Goal: Communication & Community: Answer question/provide support

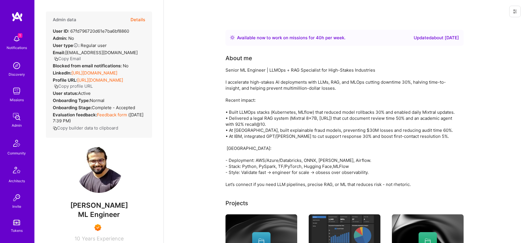
click at [136, 20] on button "Details" at bounding box center [138, 19] width 15 height 17
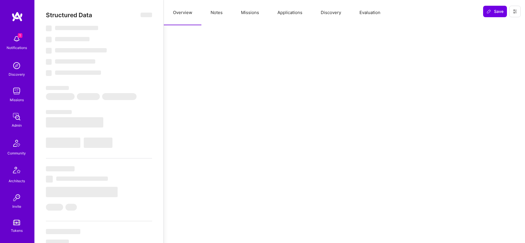
click at [209, 12] on button "Notes" at bounding box center [216, 12] width 30 height 25
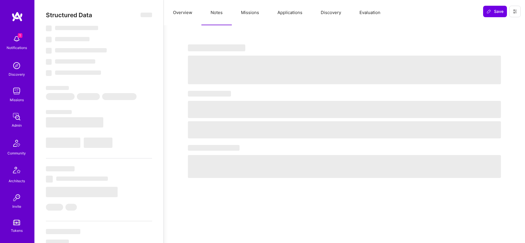
select select "Right Now"
select select "7"
select select "6"
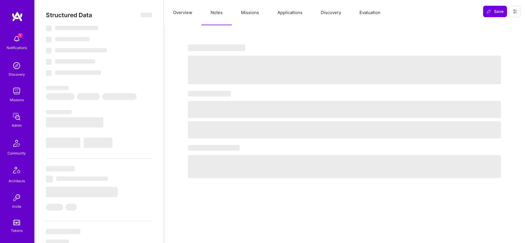
select select "IN"
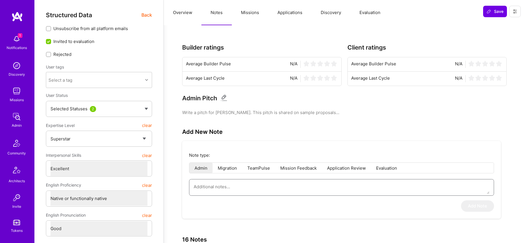
click at [240, 187] on textarea at bounding box center [342, 187] width 296 height 15
paste textarea "This is a summary of the interview conducted by Tomi. The candidate was not acc…"
type textarea "x"
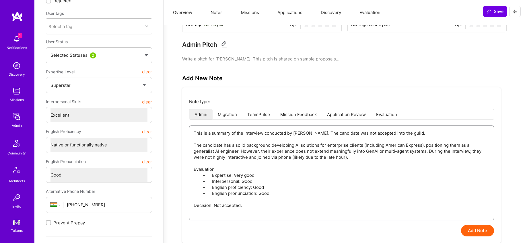
scroll to position [57, 0]
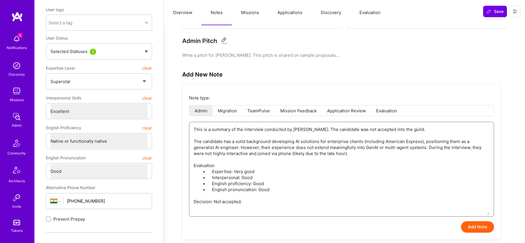
type textarea "This is a summary of the interview conducted by Tomi. The candidate was not acc…"
click at [467, 229] on button "Add Note" at bounding box center [477, 227] width 33 height 11
type textarea "x"
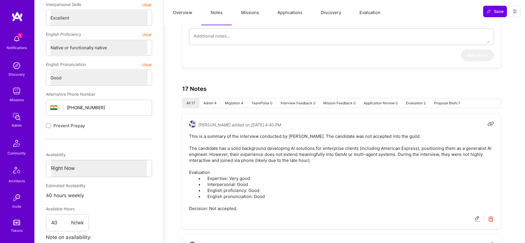
scroll to position [168, 0]
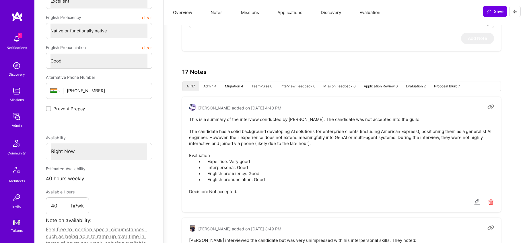
click at [477, 204] on icon at bounding box center [477, 202] width 7 height 7
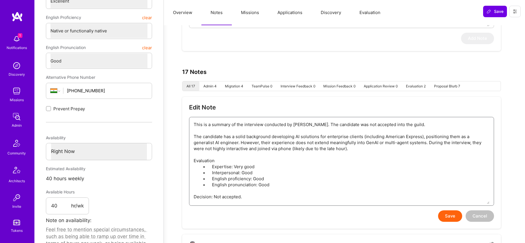
click at [303, 126] on textarea "This is a summary of the interview conducted by Tomi. The candidate was not acc…" at bounding box center [342, 160] width 296 height 87
type textarea "x"
type textarea "This is a summary of the interview conducted by Tomi . The candidate was not ac…"
type textarea "x"
type textarea "This is a summary of the interview conducted by Tomi כ. The candidate was not a…"
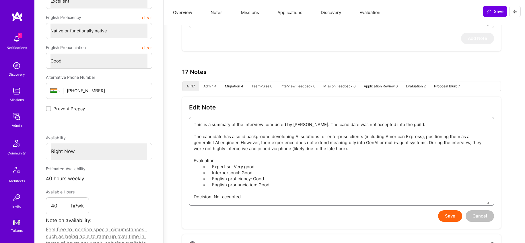
type textarea "x"
type textarea "This is a summary of the interview conducted by Tomi כם. The candidate was not …"
type textarea "x"
type textarea "This is a summary of the interview conducted by Tomi כםר. The candidate was not…"
type textarea "x"
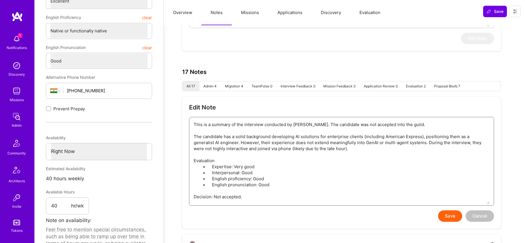
type textarea "This is a summary of the interview conducted by Tomi כםר . The candidate was no…"
type textarea "x"
type textarea "This is a summary of the interview conducted by Tomi כםר. The candidate was not…"
type textarea "x"
type textarea "This is a summary of the interview conducted by Tomi כם. The candidate was not …"
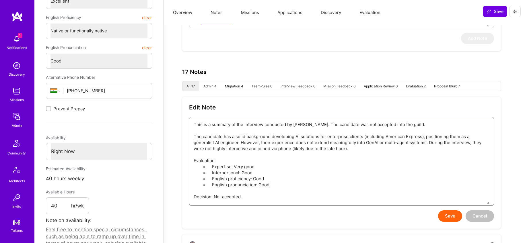
type textarea "x"
type textarea "This is a summary of the interview conducted by Tomi כ. The candidate was not a…"
type textarea "x"
type textarea "This is a summary of the interview conducted by Tomi . The candidate was not ac…"
type textarea "x"
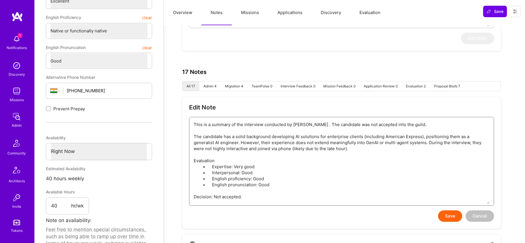
type textarea "This is a summary of the interview conducted by Tomi f. The candidate was not a…"
type textarea "x"
type textarea "This is a summary of the interview conducted by Tomi for. The candidate was not…"
type textarea "x"
type textarea "This is a summary of the interview conducted by Tomi for . The candidate was no…"
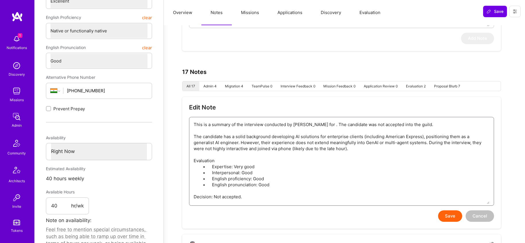
type textarea "x"
type textarea "This is a summary of the interview conducted by Tomi for t. The candidate was n…"
type textarea "x"
type textarea "This is a summary of the interview conducted by Tomi for th. The candidate was …"
type textarea "x"
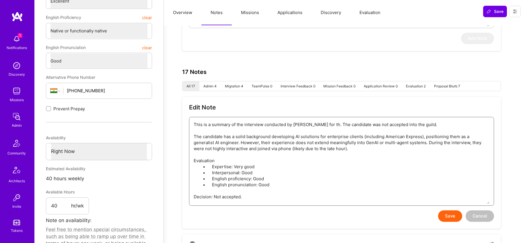
type textarea "This is a summary of the interview conducted by Tomi for the. The candidate was…"
type textarea "x"
type textarea "This is a summary of the interview conducted by Tomi for the . The candidate wa…"
type textarea "x"
type textarea "This is a summary of the interview conducted by Tomi for the A. The candidate w…"
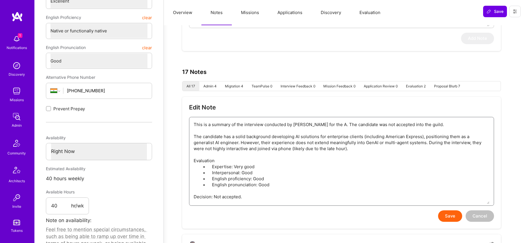
type textarea "x"
type textarea "This is a summary of the interview conducted by Tomi for the AO. The candidate …"
type textarea "x"
type textarea "This is a summary of the interview conducted by Tomi for the A. The candidate w…"
type textarea "x"
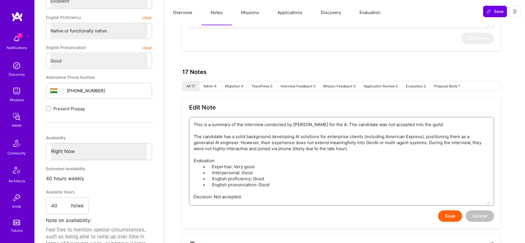
type textarea "This is a summary of the interview conducted by Tomi for the AI. The candidate …"
type textarea "x"
type textarea "This is a summary of the interview conducted by Tomi for the AI/. The candidate…"
type textarea "x"
type textarea "This is a summary of the interview conducted by Tomi for the AI/M. The candidat…"
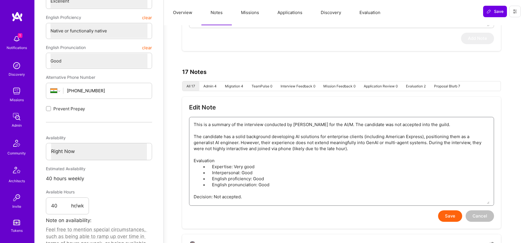
type textarea "x"
type textarea "This is a summary of the interview conducted by Tomi for the AI/ML. The candida…"
type textarea "x"
type textarea "This is a summary of the interview conducted by Tomi for the AI/MLn. The candid…"
type textarea "x"
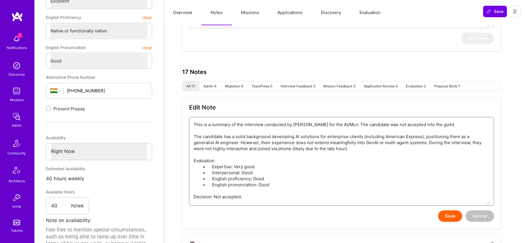
type textarea "This is a summary of the interview conducted by Tomi for the AI/ML. The candida…"
type textarea "x"
type textarea "This is a summary of the interview conducted by Tomi for the AI/ML . The candid…"
type textarea "x"
type textarea "This is a summary of the interview conducted by Tomi for the AI/ML G. The candi…"
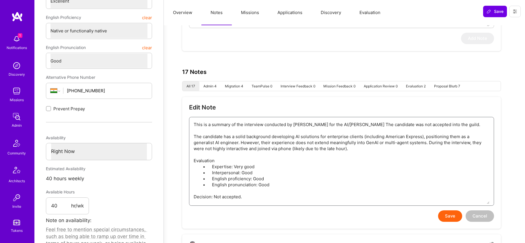
type textarea "x"
type textarea "This is a summary of the interview conducted by Tomi for the AI/ML Gu. The cand…"
type textarea "x"
type textarea "This is a summary of the interview conducted by Tomi for the AI/ML Gui. The can…"
type textarea "x"
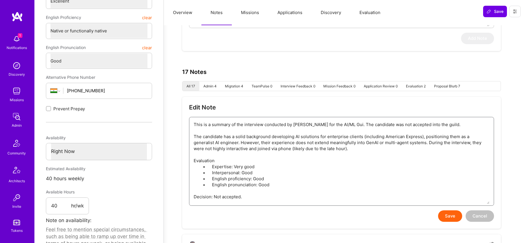
type textarea "This is a summary of the interview conducted by Tomi for the AI/ML Guil. The ca…"
type textarea "x"
type textarea "This is a summary of the interview conducted by Tomi for the AI/ML Guils. The c…"
type textarea "x"
type textarea "This is a summary of the interview conducted by Tomi for the AI/ML Guil. The ca…"
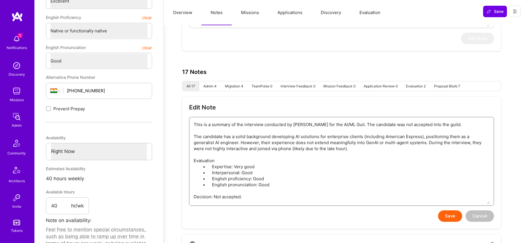
type textarea "x"
click at [381, 151] on textarea "This is a summary of the interview conducted by Tomi for the AI/ML Guild. The c…" at bounding box center [342, 160] width 296 height 87
type textarea "This is a summary of the interview conducted by Tomi for the AI/ML Guild. The c…"
click at [452, 217] on button "Save" at bounding box center [450, 216] width 24 height 11
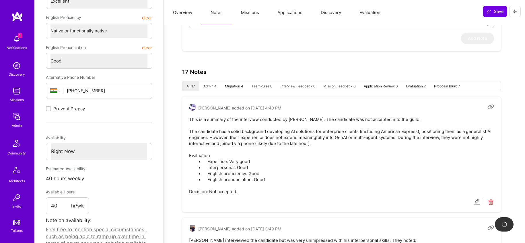
scroll to position [169, 0]
type textarea "x"
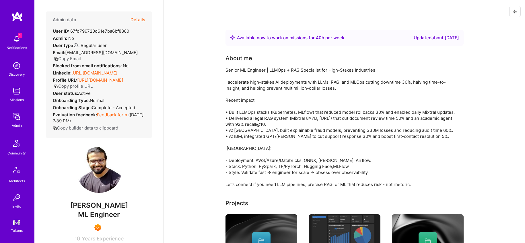
click at [144, 22] on button "Details" at bounding box center [138, 19] width 15 height 17
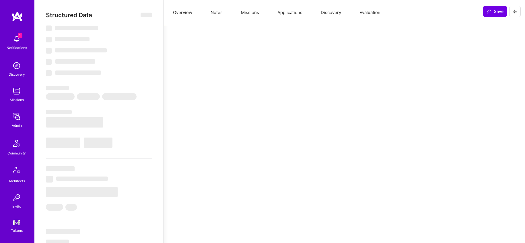
click at [219, 13] on button "Notes" at bounding box center [216, 12] width 30 height 25
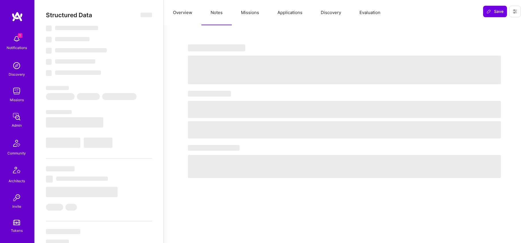
select select "Right Now"
select select "7"
select select "6"
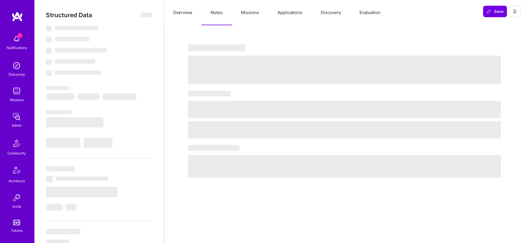
select select "IN"
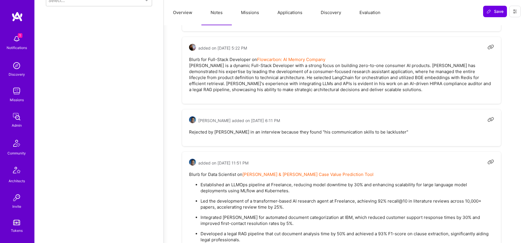
scroll to position [505, 0]
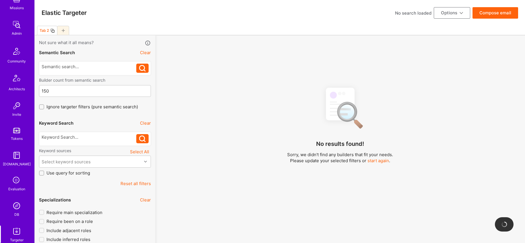
scroll to position [94, 0]
click at [15, 201] on img at bounding box center [16, 204] width 11 height 11
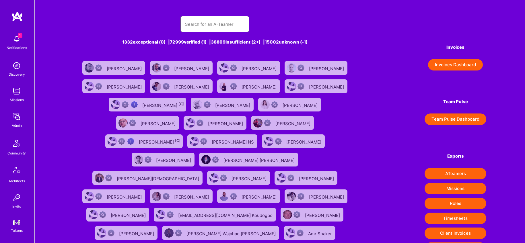
click at [203, 26] on input "text" at bounding box center [215, 24] width 60 height 15
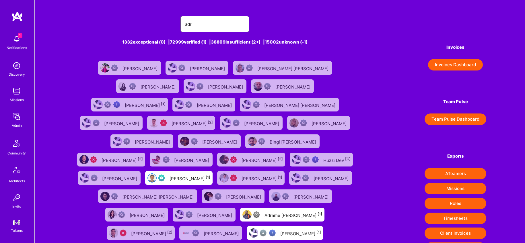
type input "Adrian Tineo"
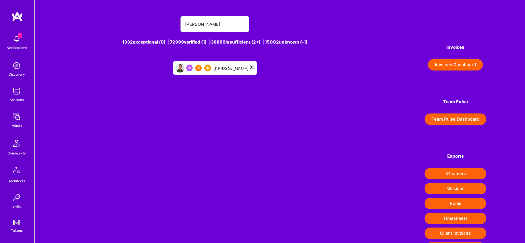
click at [217, 67] on div "Adrian Tineo [0]" at bounding box center [215, 68] width 84 height 14
